Goal: Information Seeking & Learning: Learn about a topic

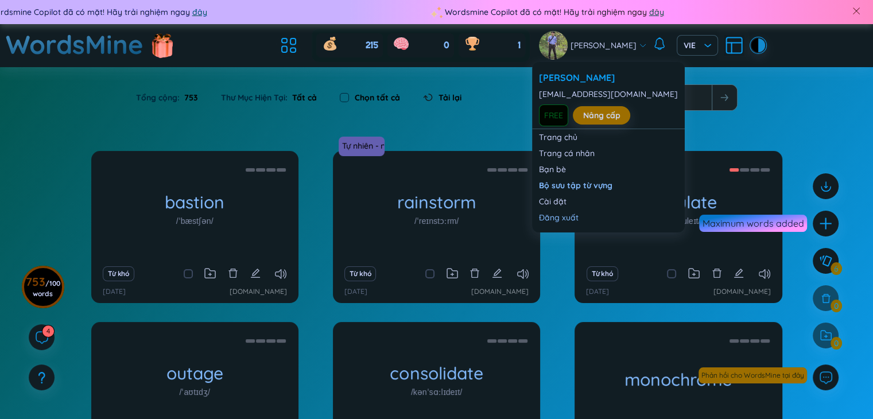
click at [625, 44] on span "[PERSON_NAME]" at bounding box center [604, 45] width 66 height 13
click at [597, 120] on link "Nâng cấp" at bounding box center [601, 115] width 37 height 13
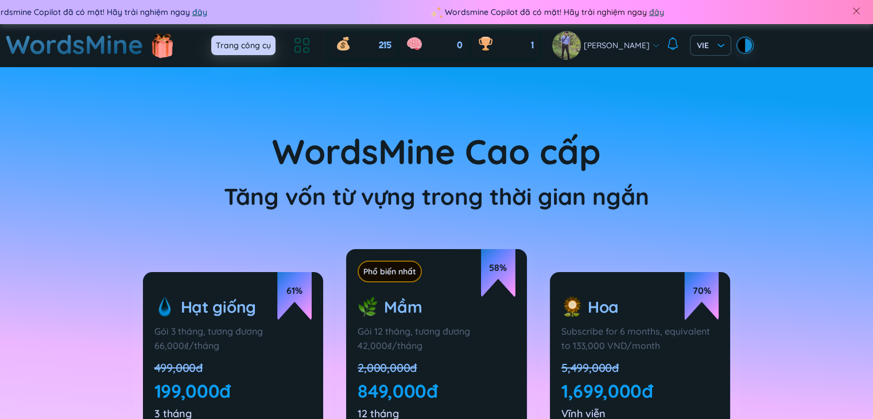
click at [303, 45] on icon at bounding box center [302, 45] width 21 height 21
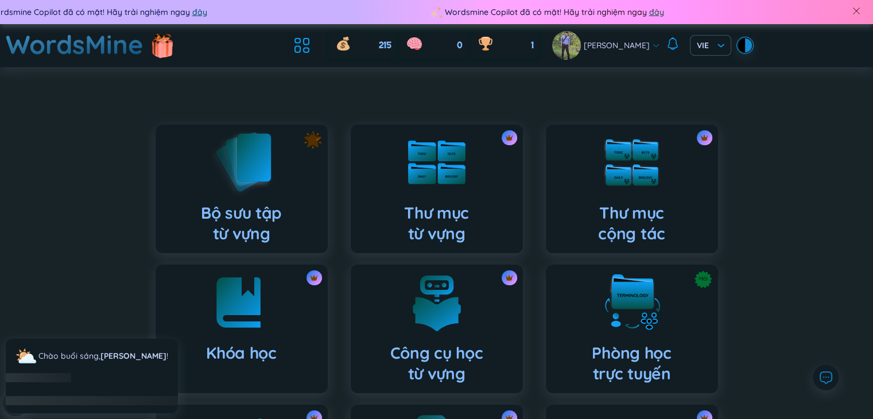
click at [234, 187] on img at bounding box center [241, 161] width 63 height 65
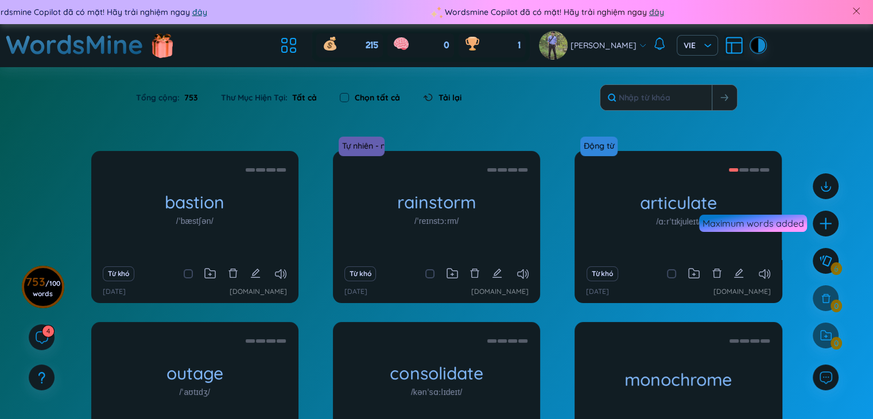
scroll to position [150, 0]
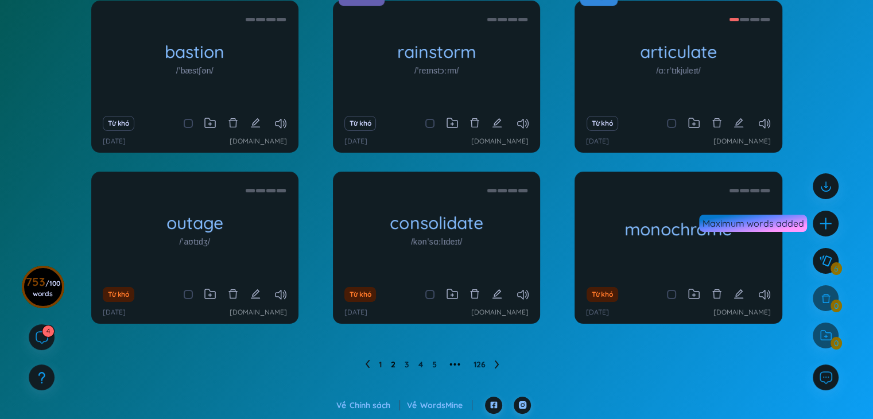
click at [391, 366] on link "2" at bounding box center [393, 364] width 5 height 17
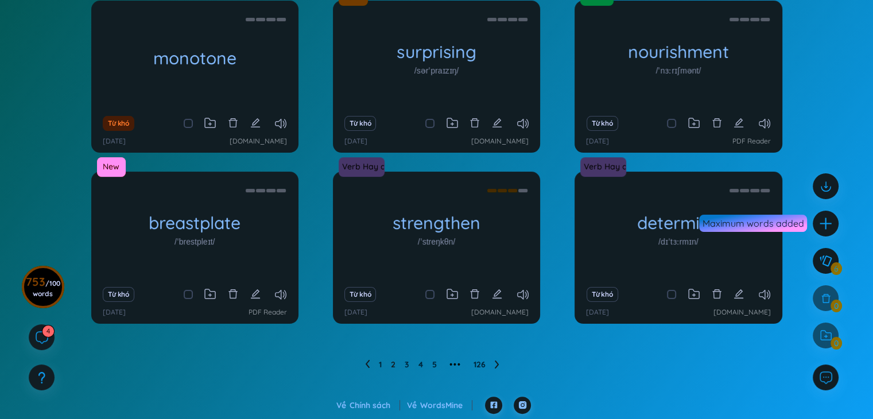
click at [437, 365] on ul "1 2 3 4 5 ••• 126" at bounding box center [437, 364] width 144 height 18
click at [435, 365] on link "5" at bounding box center [434, 364] width 5 height 17
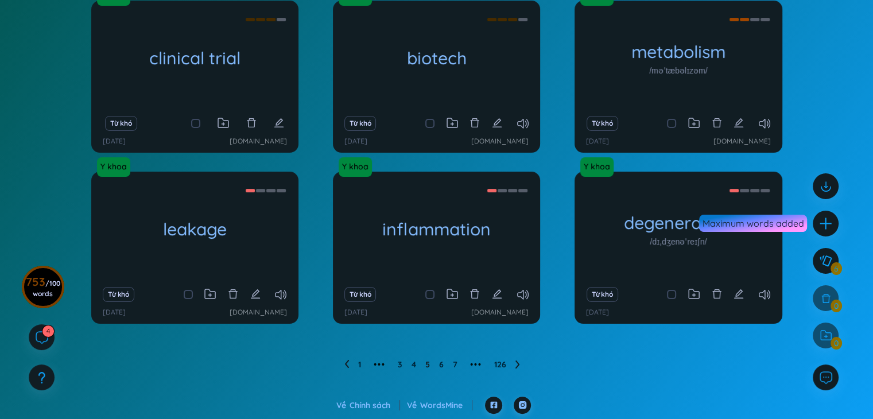
scroll to position [36, 0]
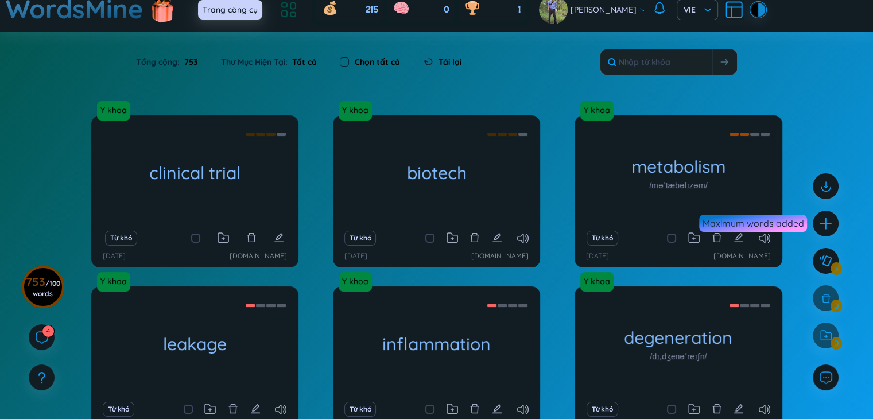
click at [278, 12] on icon at bounding box center [288, 9] width 21 height 21
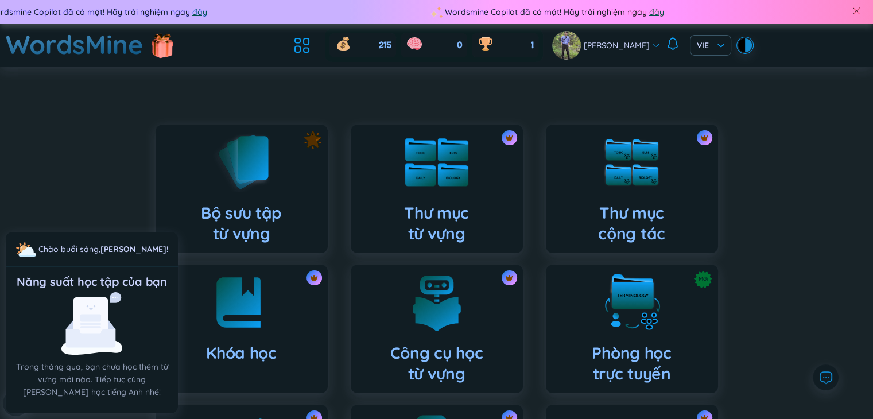
click at [439, 171] on img at bounding box center [436, 162] width 63 height 48
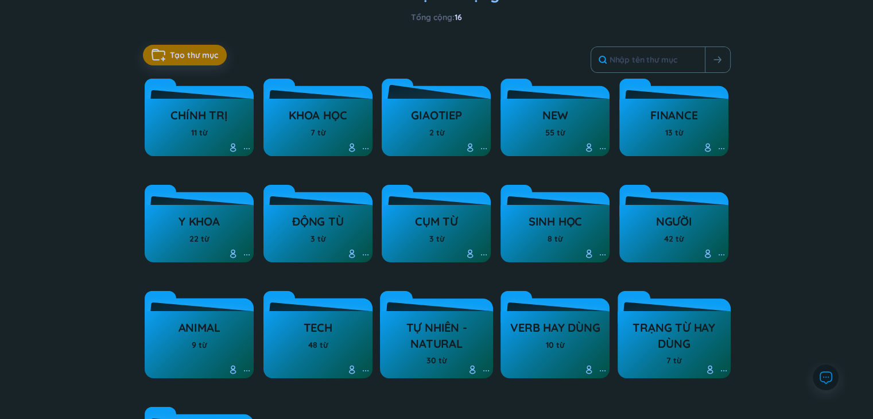
scroll to position [172, 0]
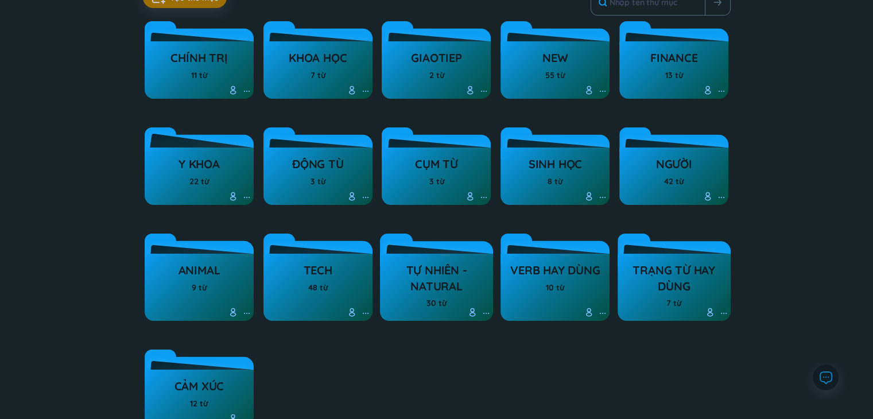
click at [207, 160] on h3 "Y khoa" at bounding box center [199, 167] width 41 height 22
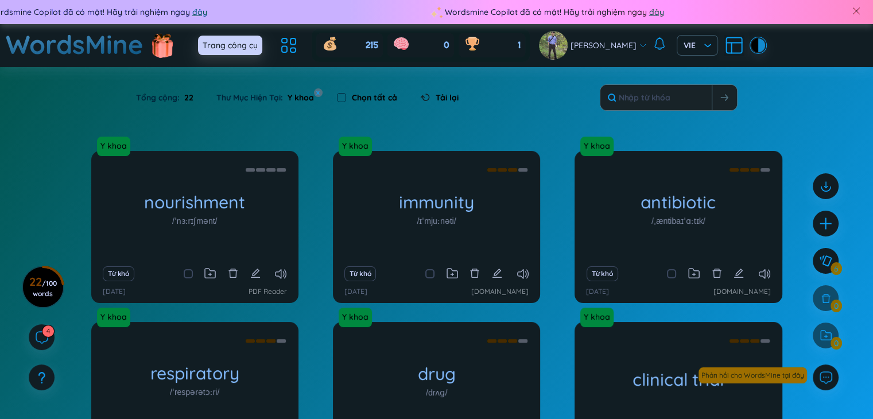
click at [278, 41] on icon at bounding box center [288, 45] width 21 height 21
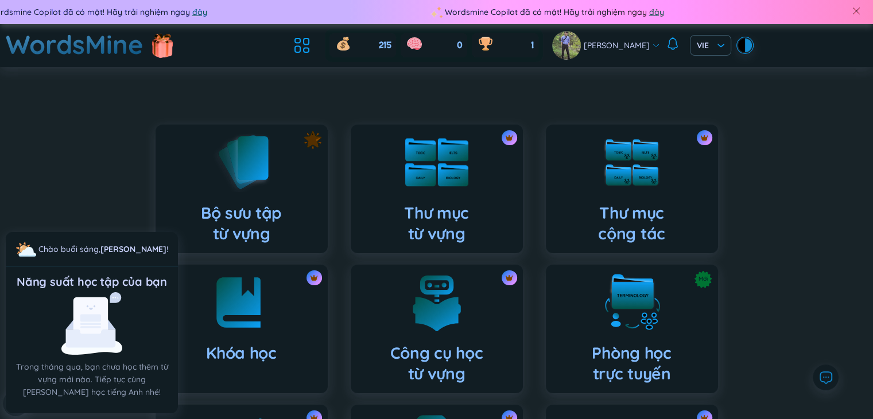
click at [427, 177] on img at bounding box center [436, 162] width 63 height 48
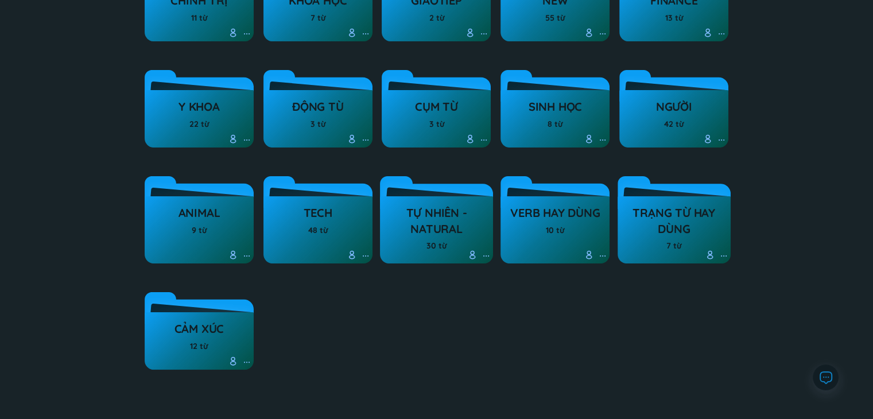
scroll to position [172, 0]
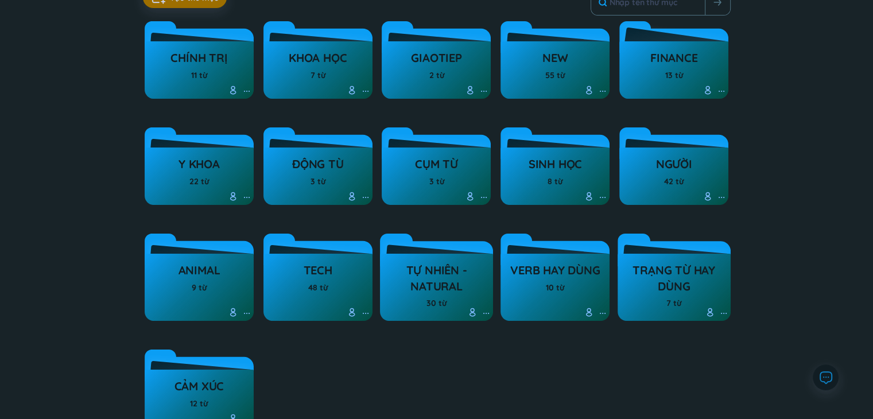
click at [691, 56] on h3 "Finance" at bounding box center [674, 61] width 48 height 22
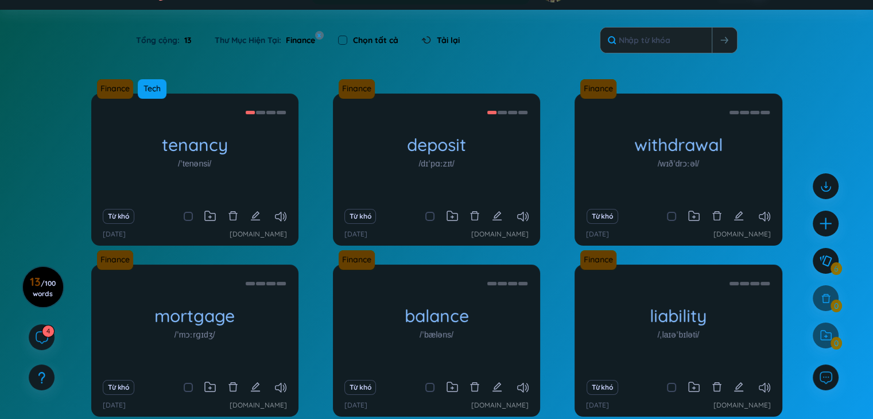
scroll to position [115, 0]
